Goal: Information Seeking & Learning: Find specific fact

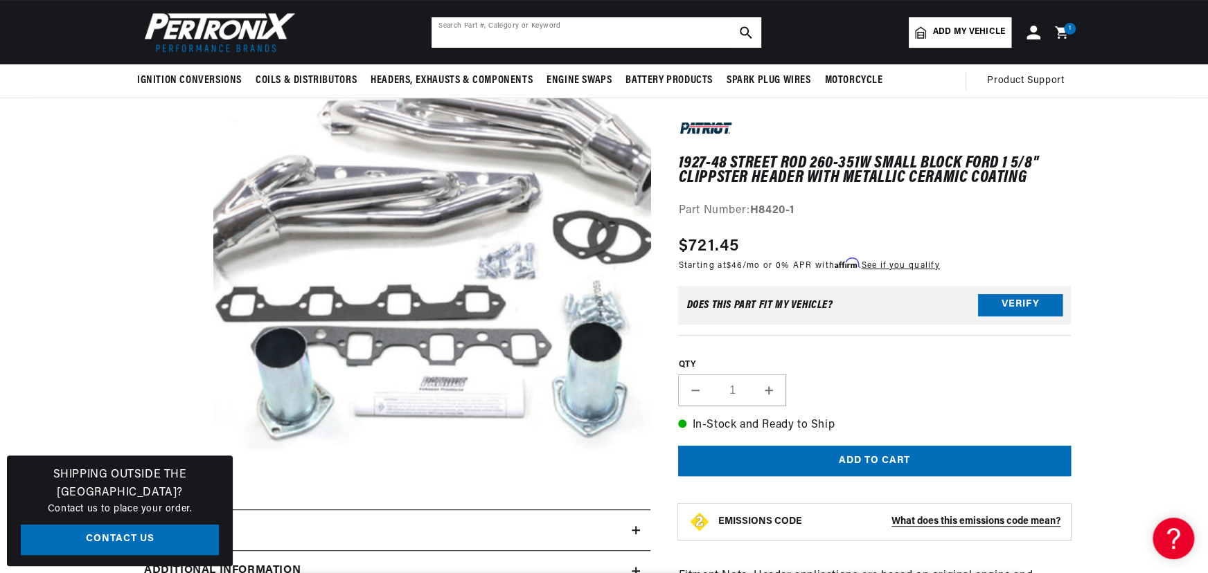
scroll to position [101, 0]
click at [495, 36] on input "text" at bounding box center [596, 32] width 330 height 30
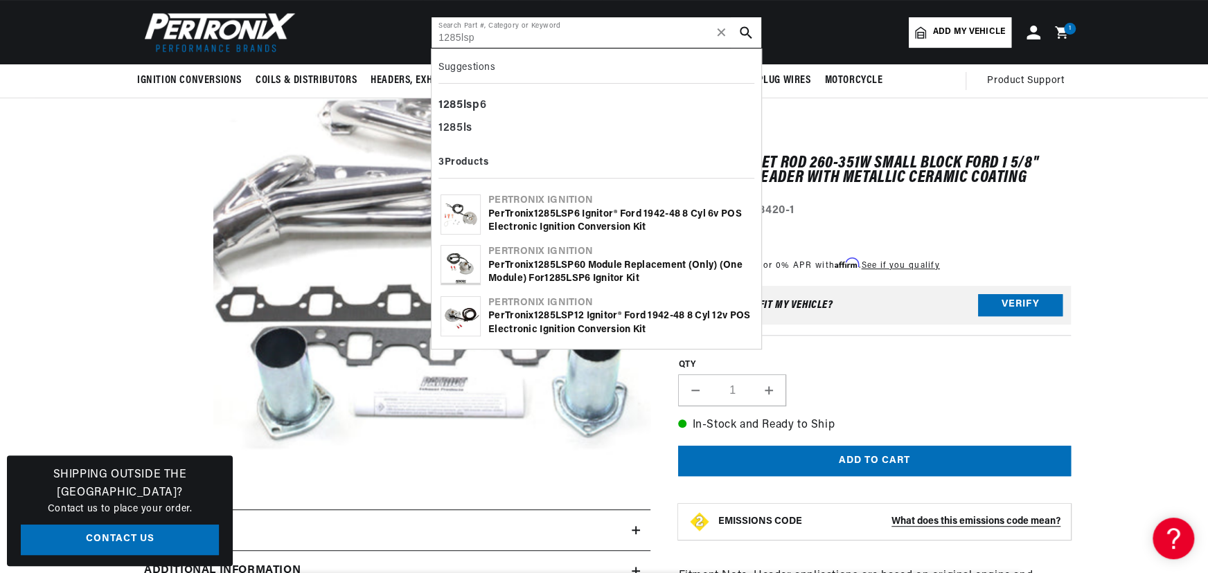
scroll to position [0, 0]
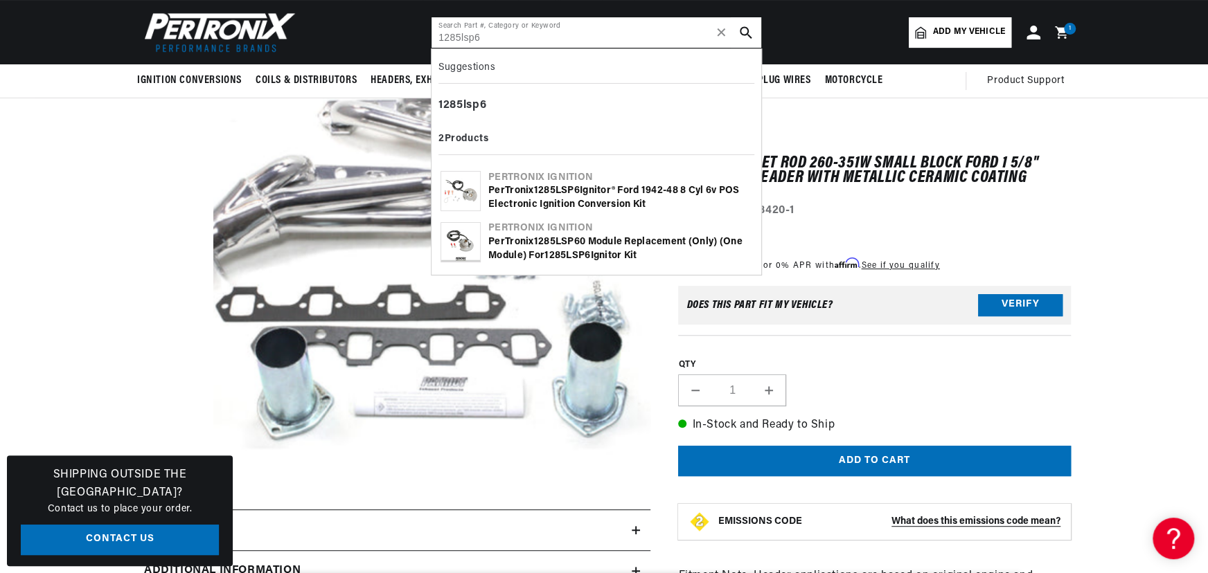
type input "1285lsp6"
click at [564, 187] on b "1285LSP6" at bounding box center [557, 191] width 46 height 10
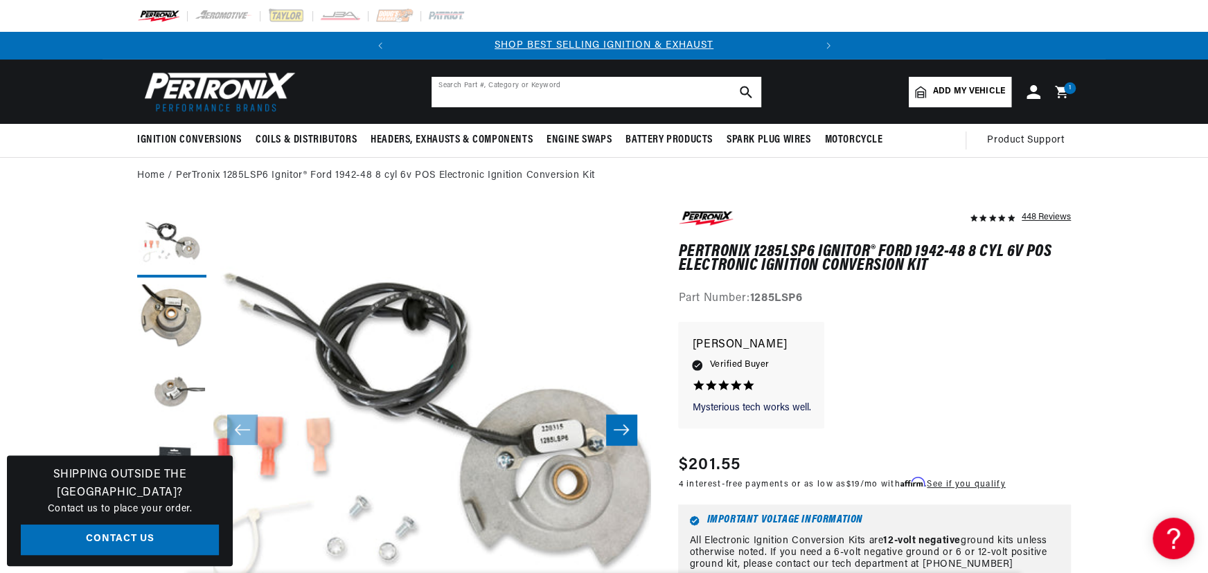
click at [483, 97] on input "text" at bounding box center [596, 92] width 330 height 30
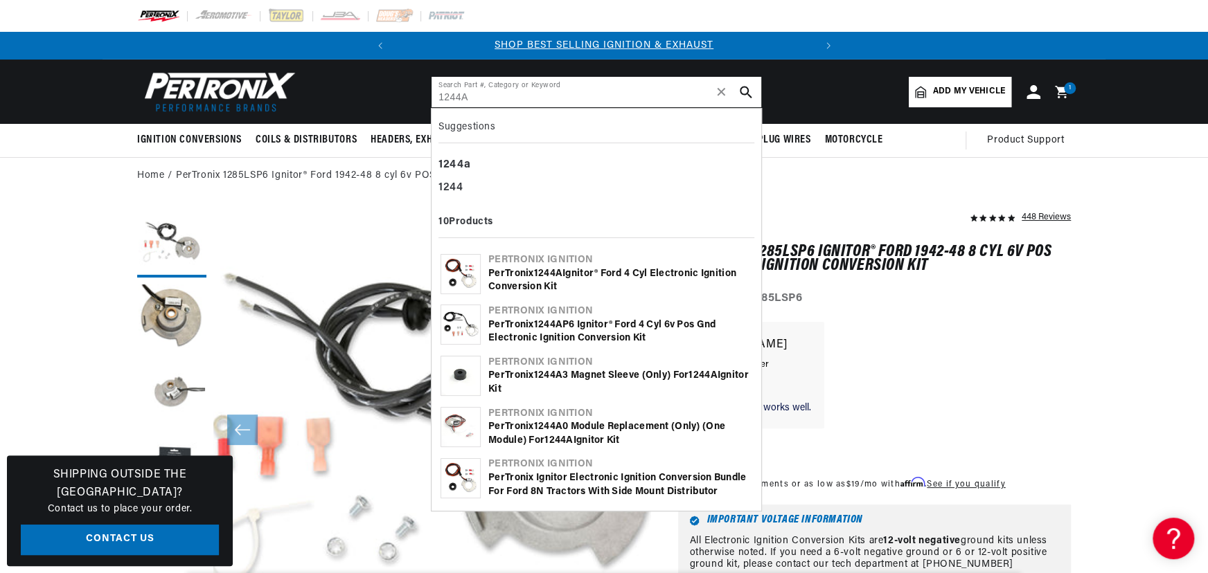
type input "1244A"
click at [515, 269] on div "PerTronix 1244A Ignitor® Ford 4 cyl Electronic Ignition Conversion Kit" at bounding box center [620, 280] width 264 height 27
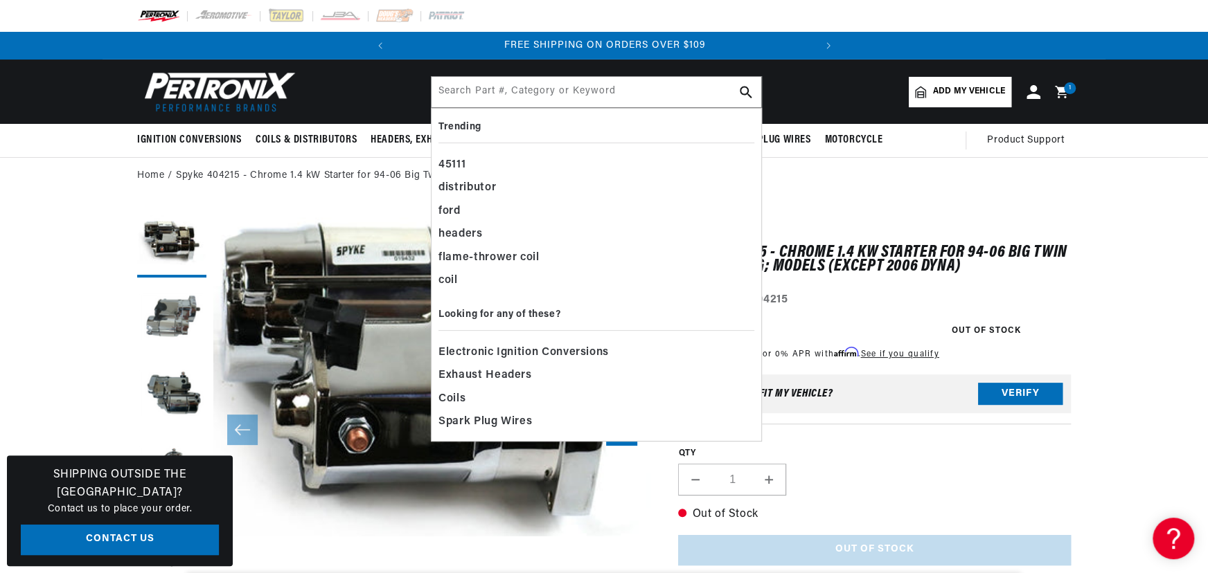
click at [574, 98] on input "text" at bounding box center [596, 92] width 330 height 30
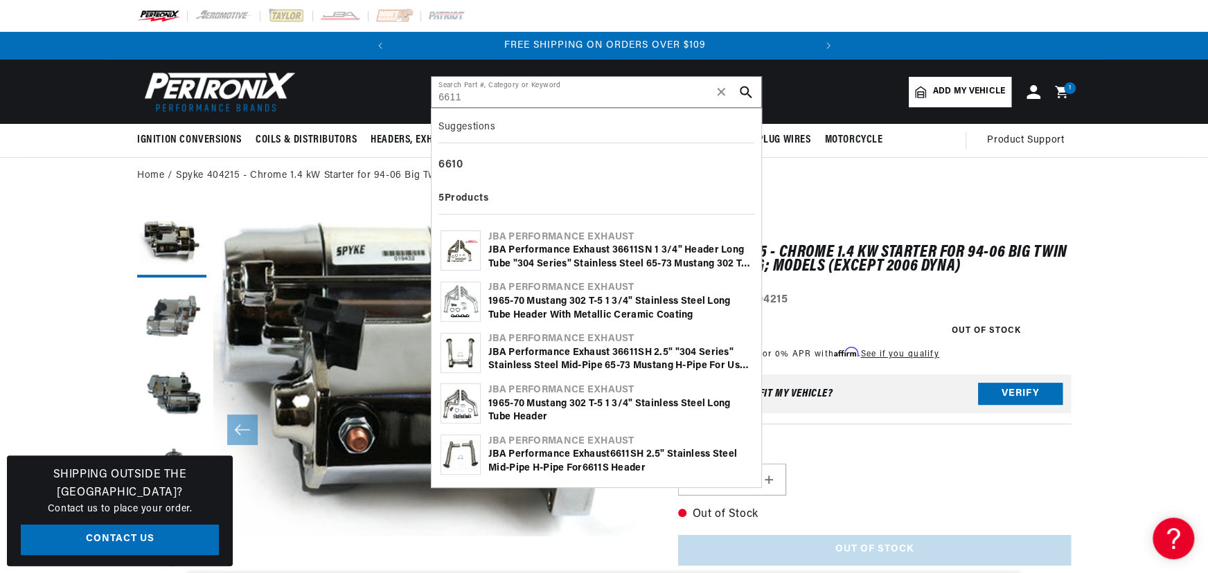
type input "6611"
click at [565, 251] on div "JBA Performance Exhaust 3 6611 SN 1 3/4" Header Long Tube "304 Series" Stainles…" at bounding box center [620, 257] width 264 height 27
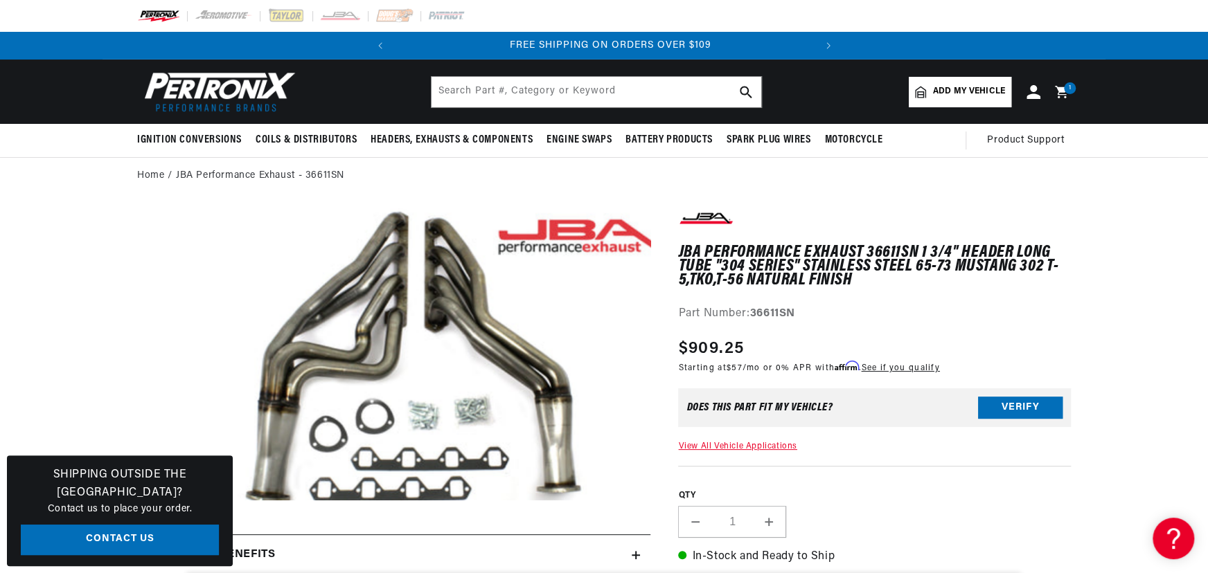
scroll to position [0, 420]
click at [558, 98] on input "text" at bounding box center [596, 92] width 330 height 30
type input "h6426"
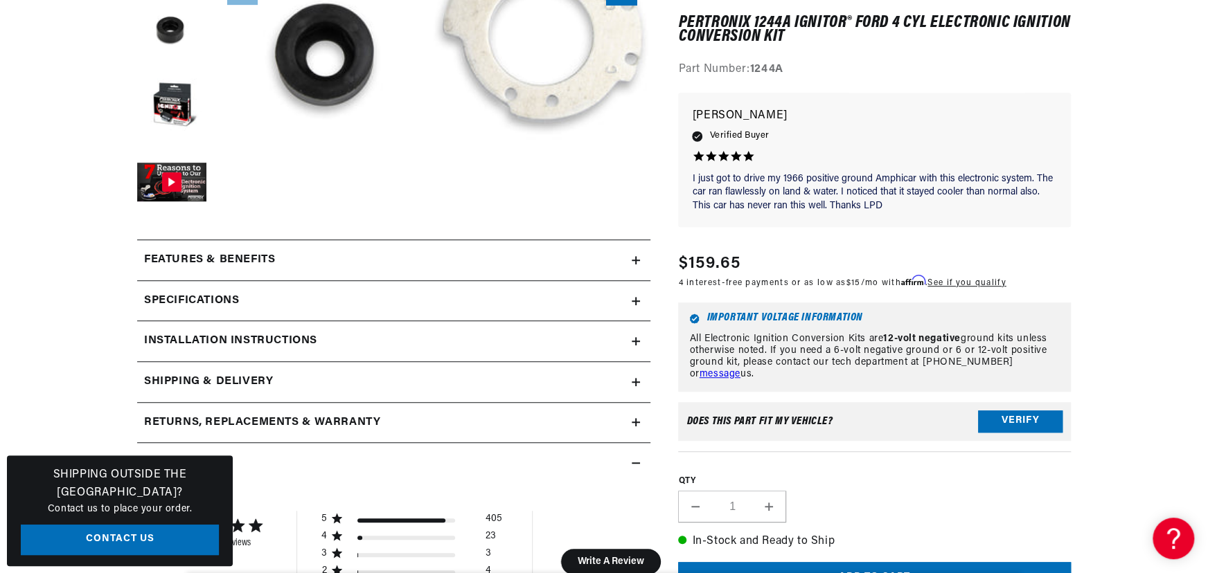
scroll to position [0, 420]
click at [416, 348] on div "Installation instructions" at bounding box center [384, 341] width 495 height 18
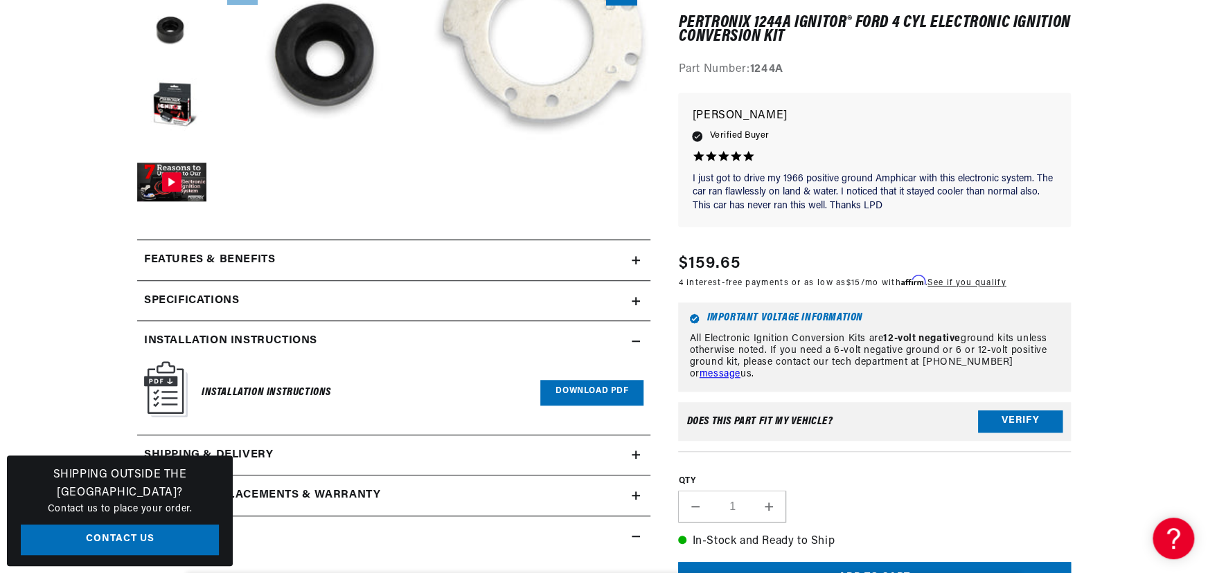
click at [589, 394] on link "Download PDF" at bounding box center [591, 393] width 103 height 26
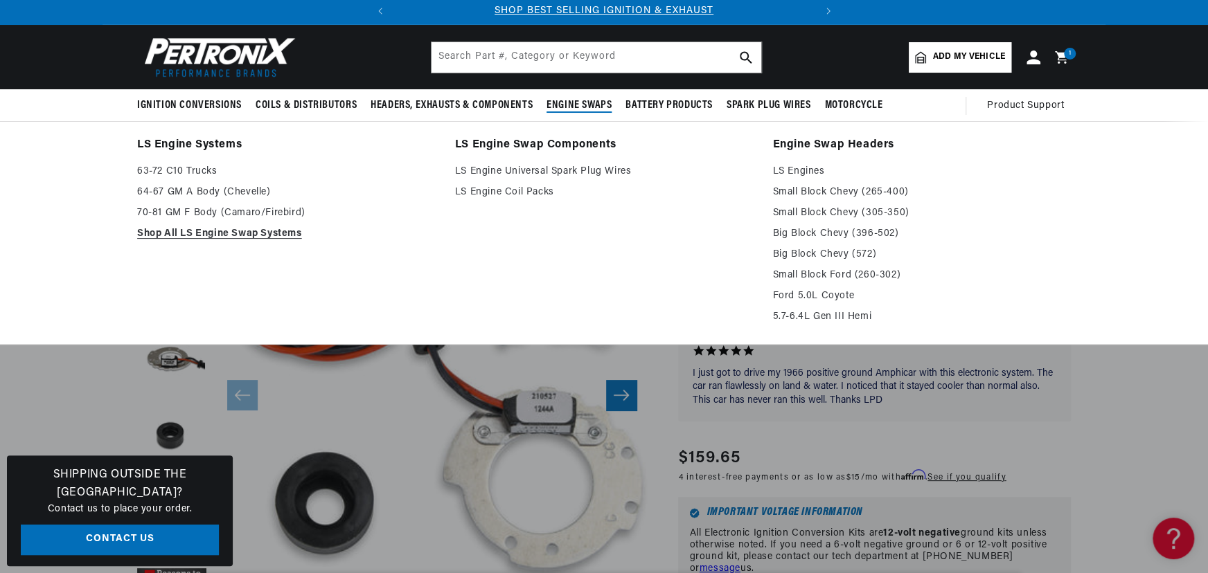
scroll to position [0, 0]
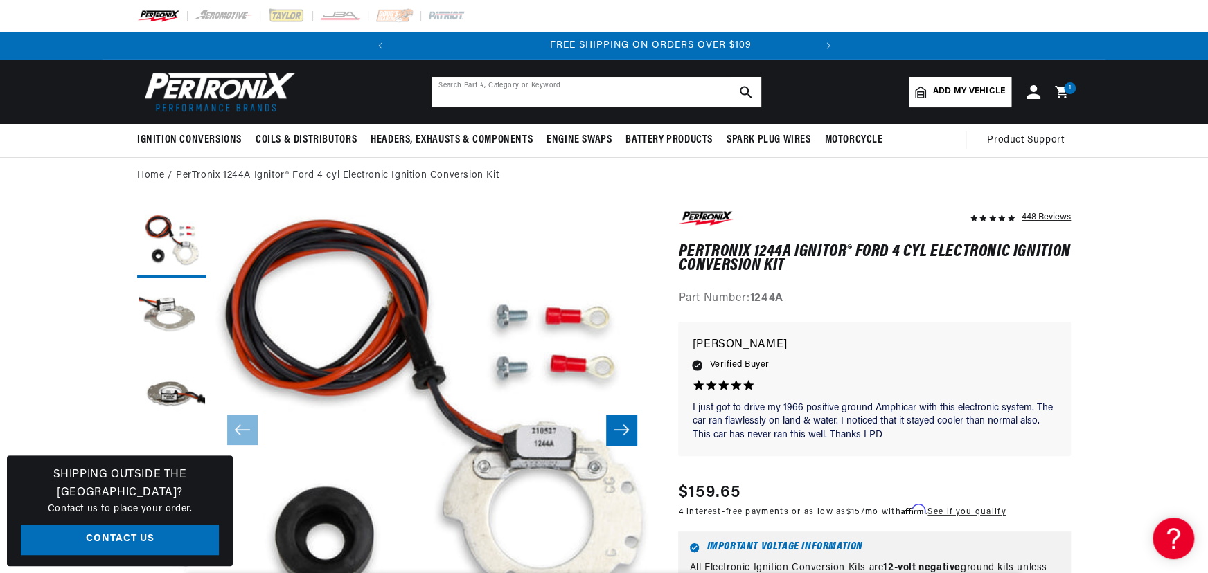
click at [617, 98] on input "text" at bounding box center [596, 92] width 330 height 30
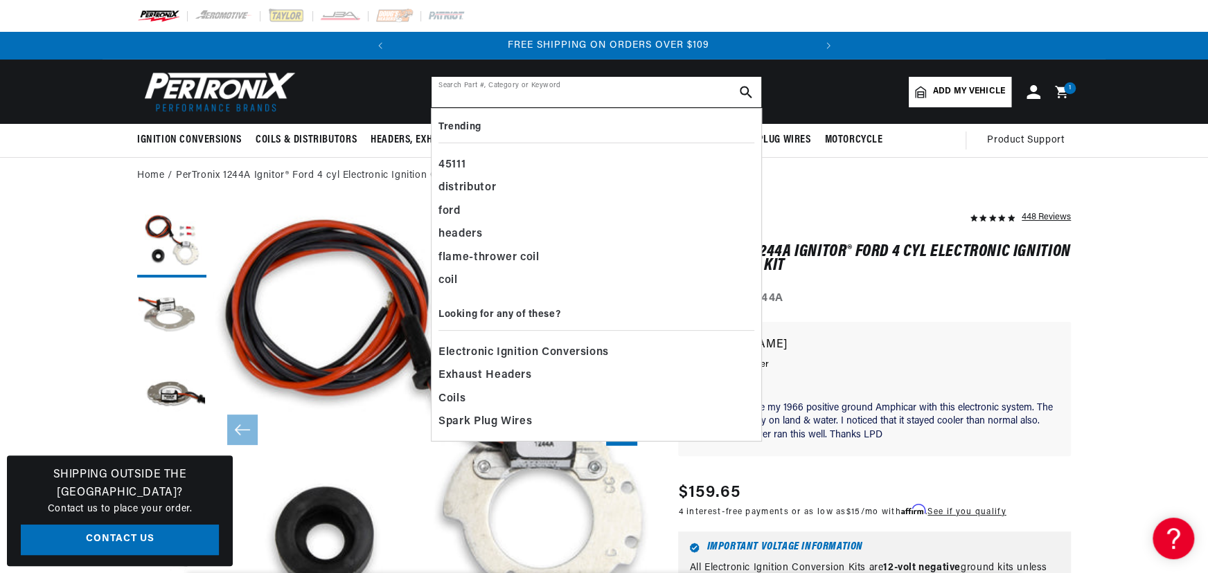
scroll to position [0, 420]
click at [508, 99] on input "text" at bounding box center [596, 92] width 330 height 30
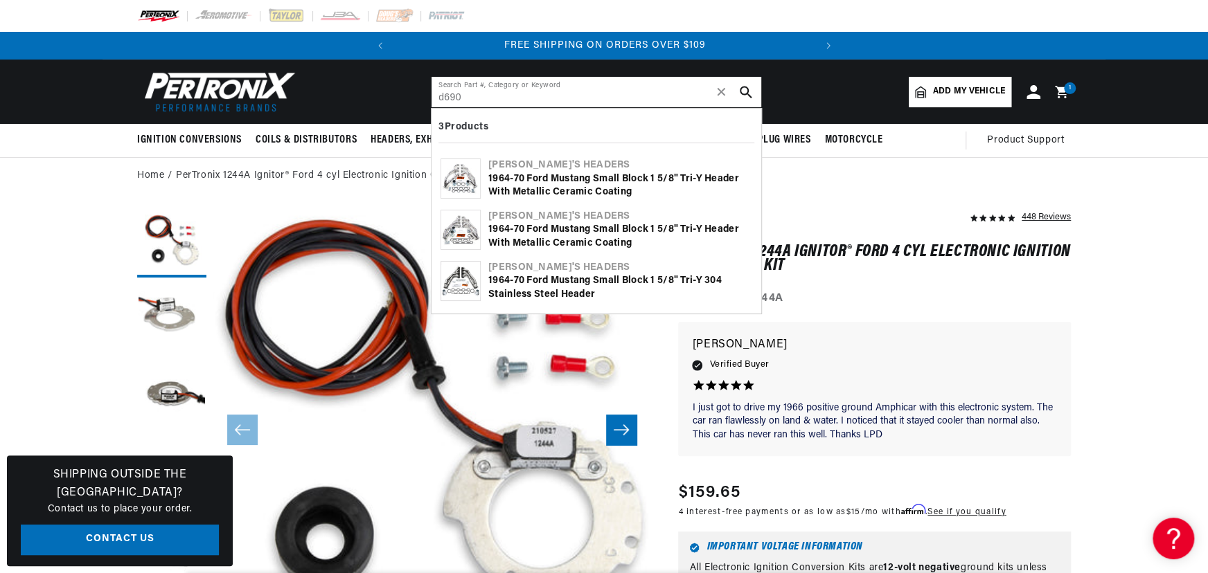
type input "d690"
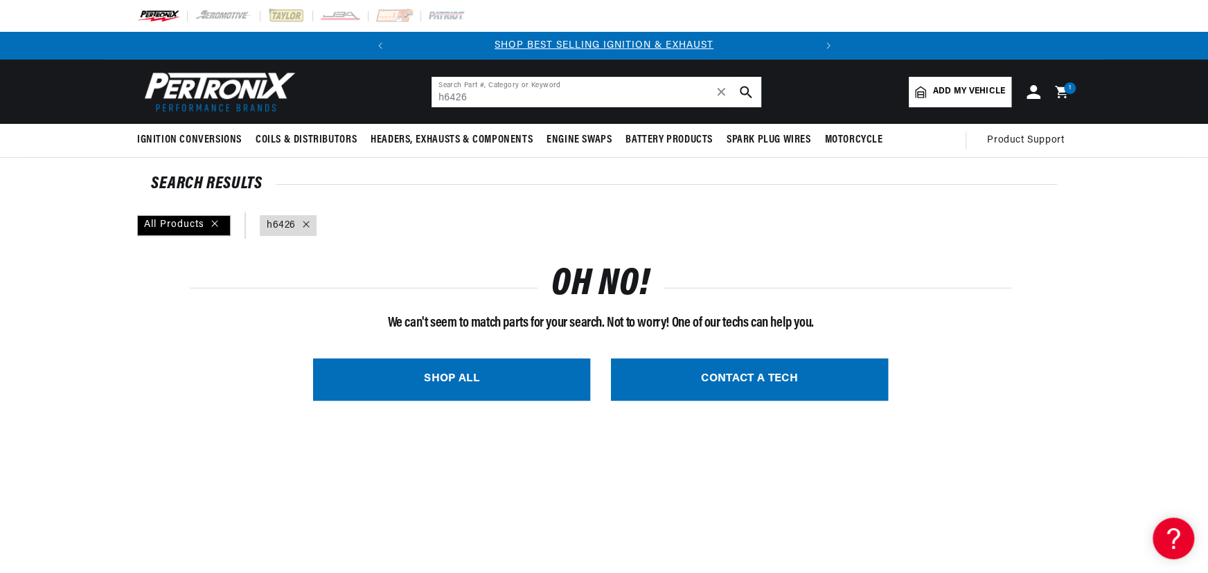
click at [540, 91] on input "h6426" at bounding box center [596, 92] width 330 height 30
type input "h"
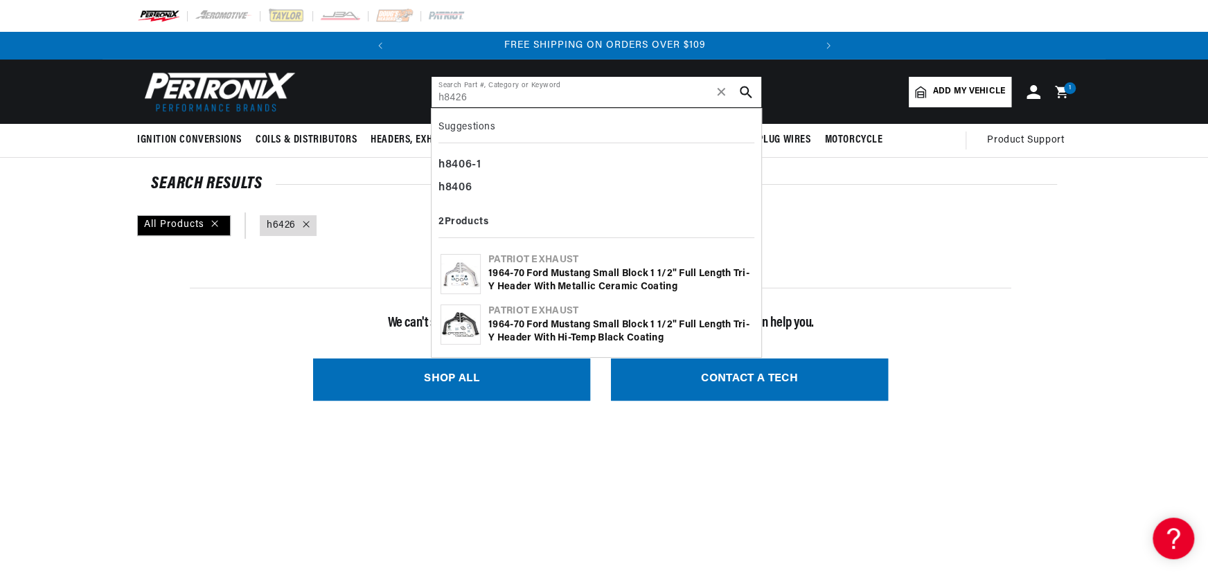
type input "h8426"
click at [555, 273] on div "1964-70 Ford Mustang Small Block 1 1/2" Full Length Tri-Y Header with Metallic …" at bounding box center [620, 280] width 264 height 27
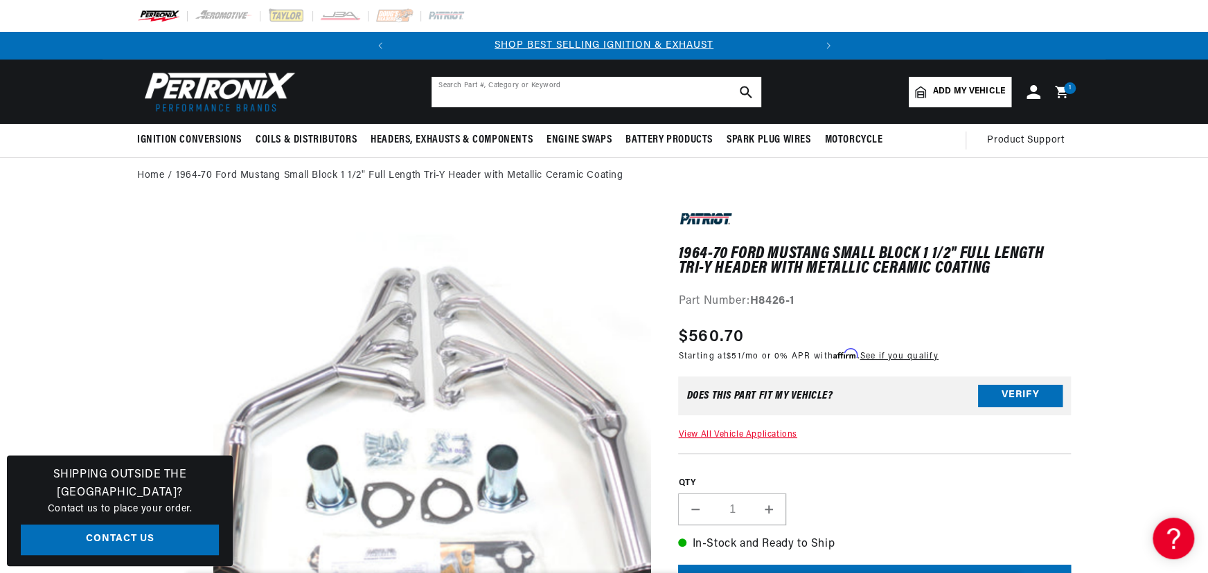
click at [497, 87] on input "text" at bounding box center [596, 92] width 330 height 30
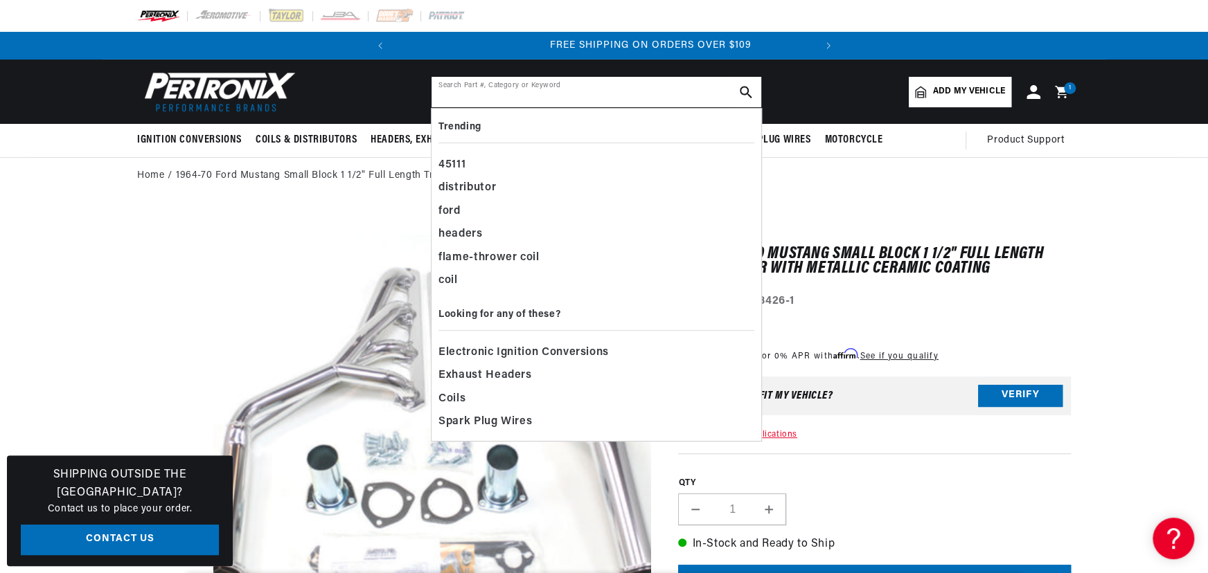
scroll to position [0, 420]
click at [515, 82] on input "text" at bounding box center [596, 92] width 330 height 30
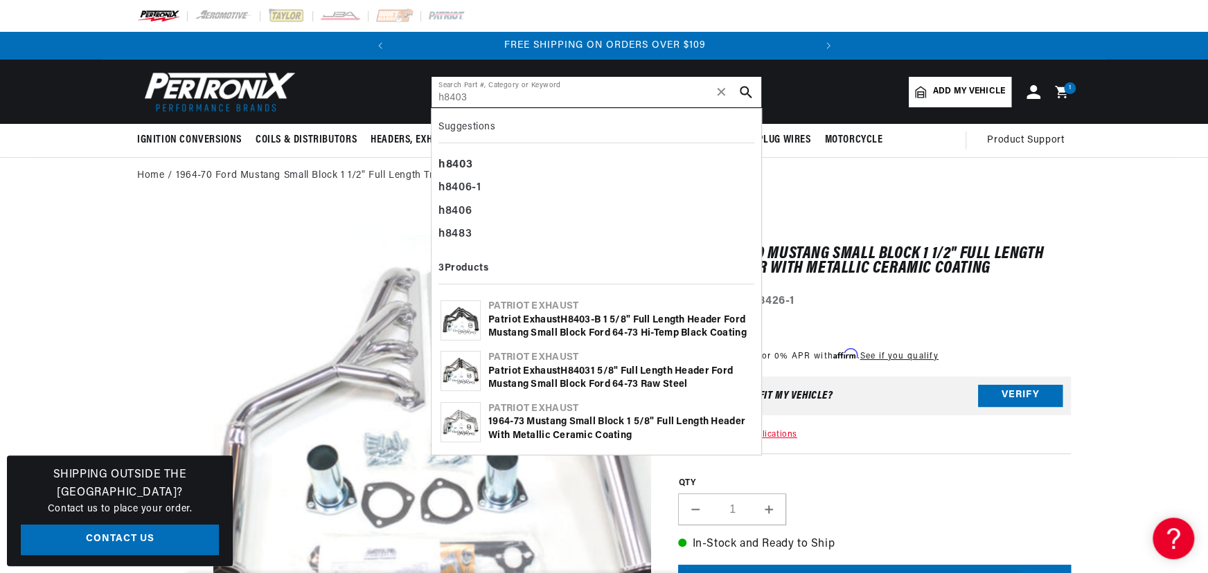
type input "h8403"
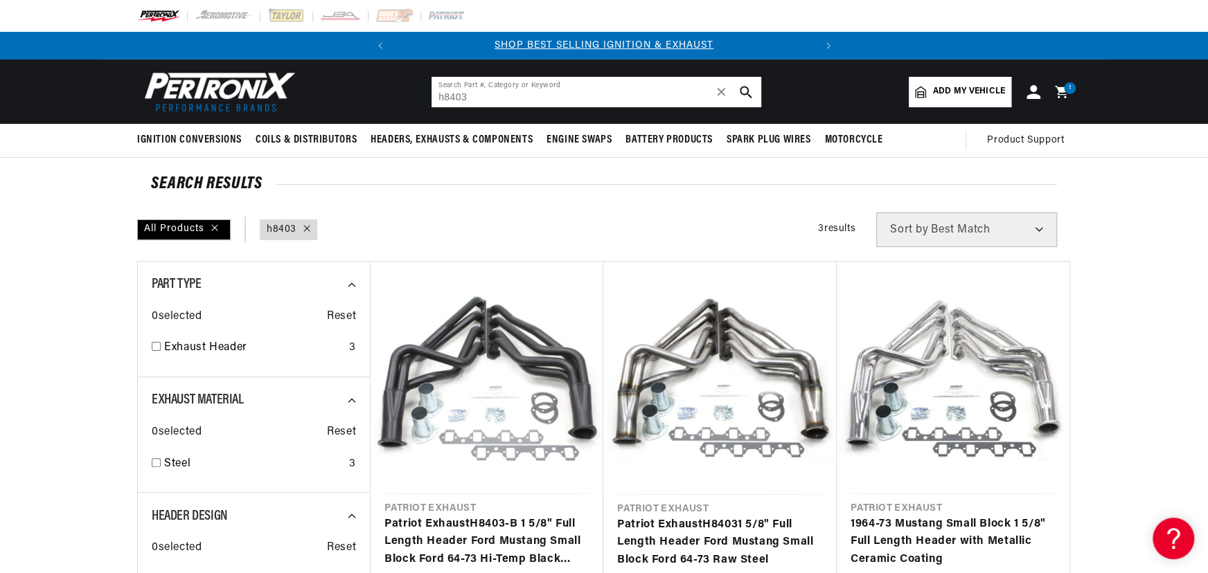
click at [490, 92] on input "h8403" at bounding box center [596, 92] width 330 height 30
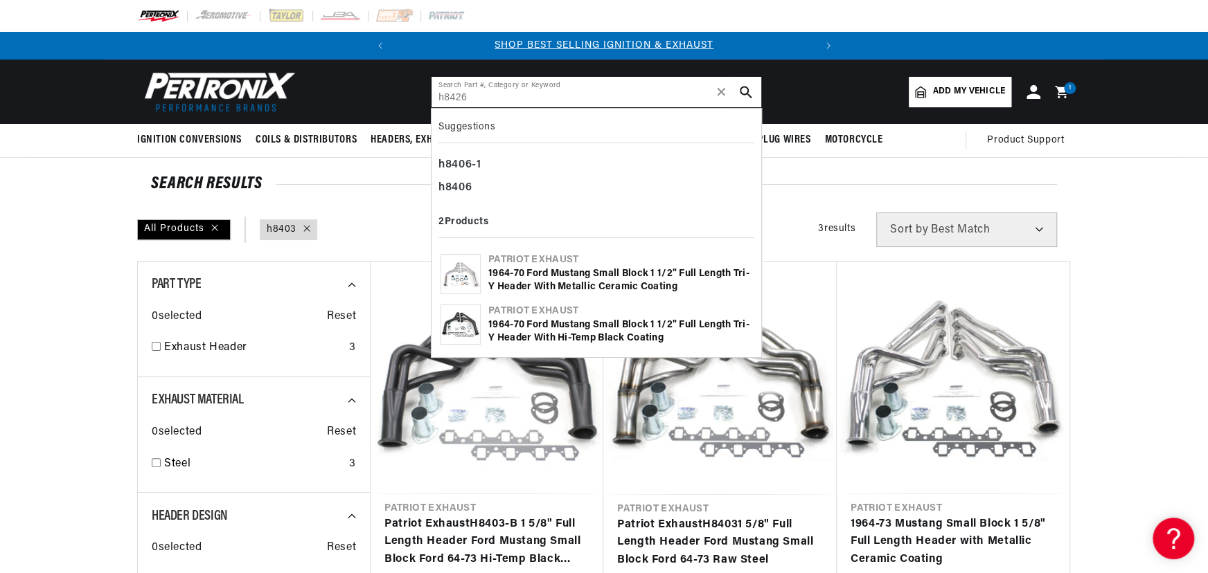
type input "h8426"
click at [523, 272] on div "1964-70 Ford Mustang Small Block 1 1/2" Full Length Tri-Y Header with Metallic …" at bounding box center [620, 280] width 264 height 27
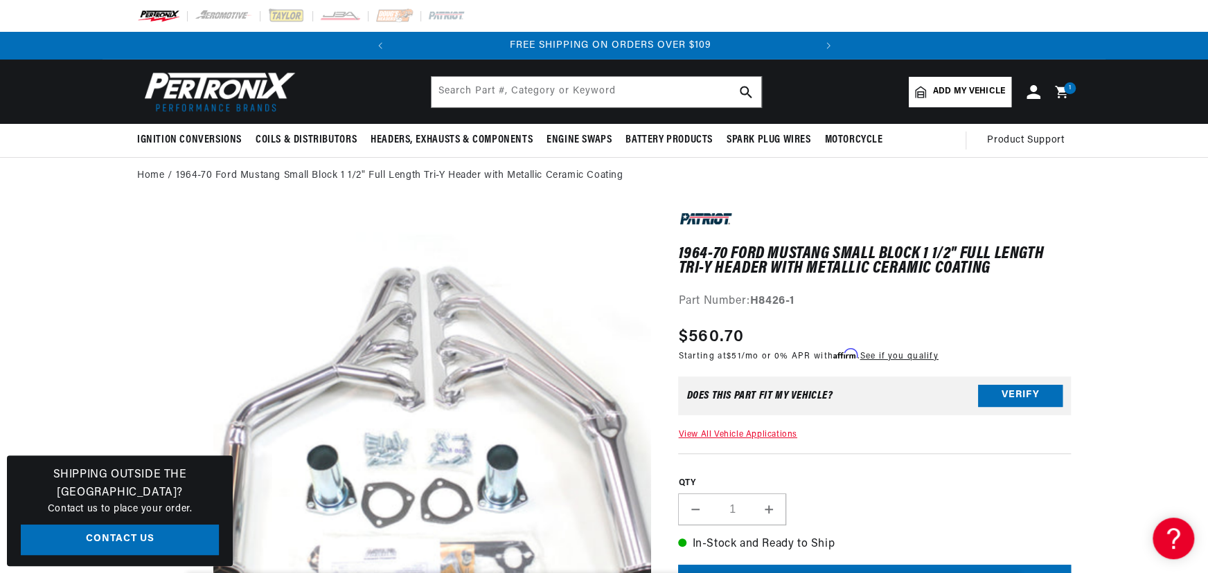
scroll to position [0, 420]
